Goal: Find specific page/section: Find specific page/section

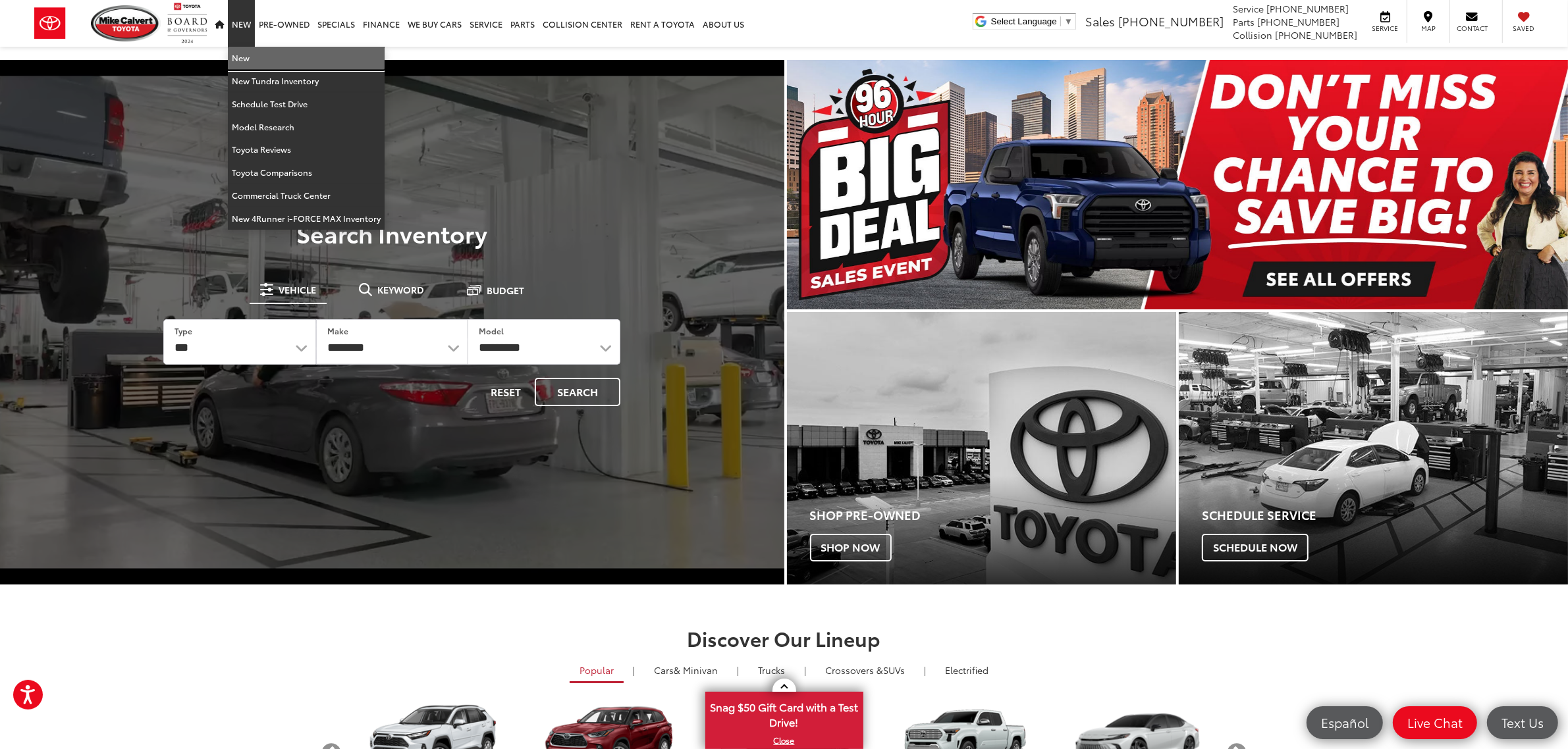
click at [258, 59] on link "New" at bounding box center [306, 57] width 157 height 23
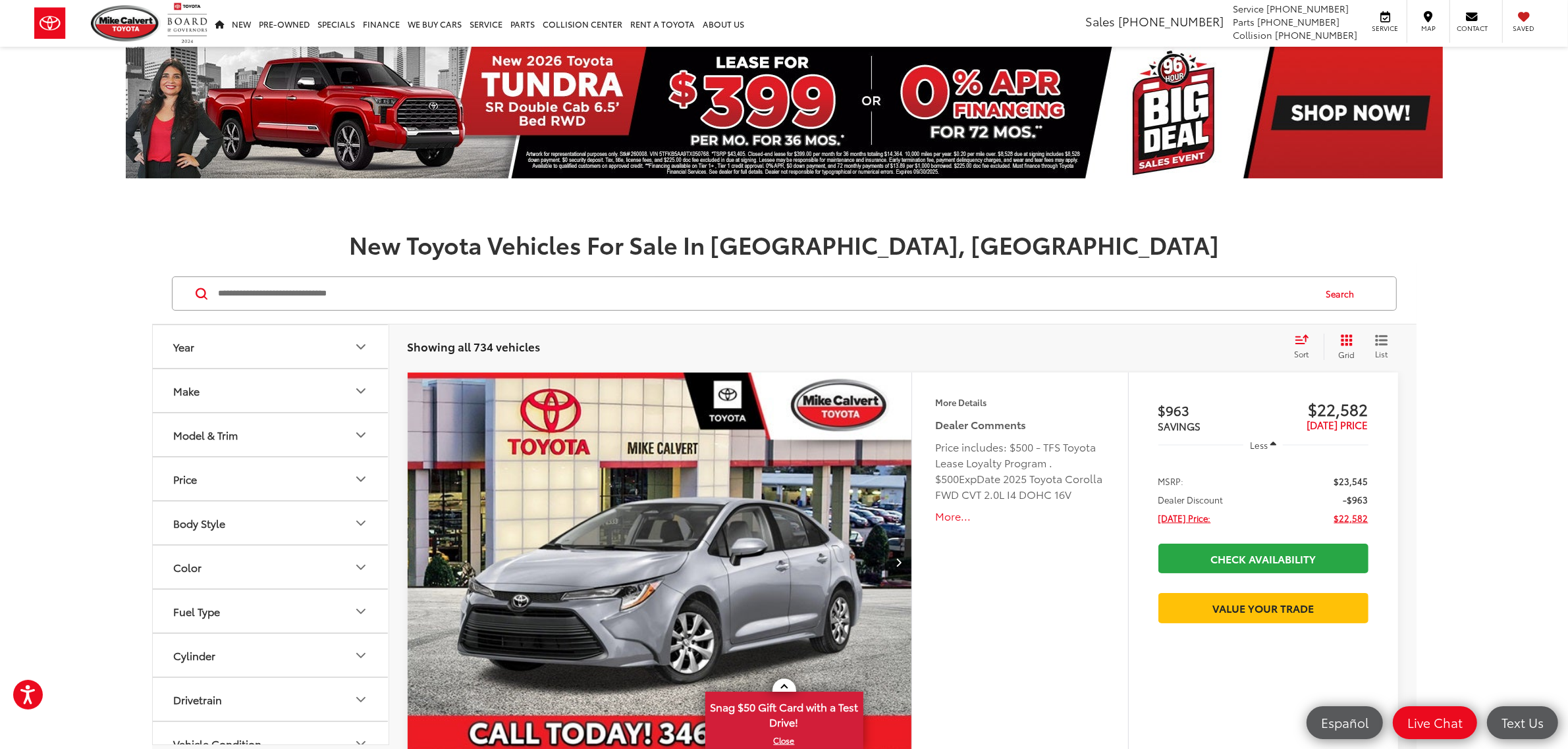
click at [372, 295] on input "Search by Make, Model, or Keyword" at bounding box center [765, 293] width 1096 height 32
paste input "**********"
type input "**********"
